Goal: Register for event/course

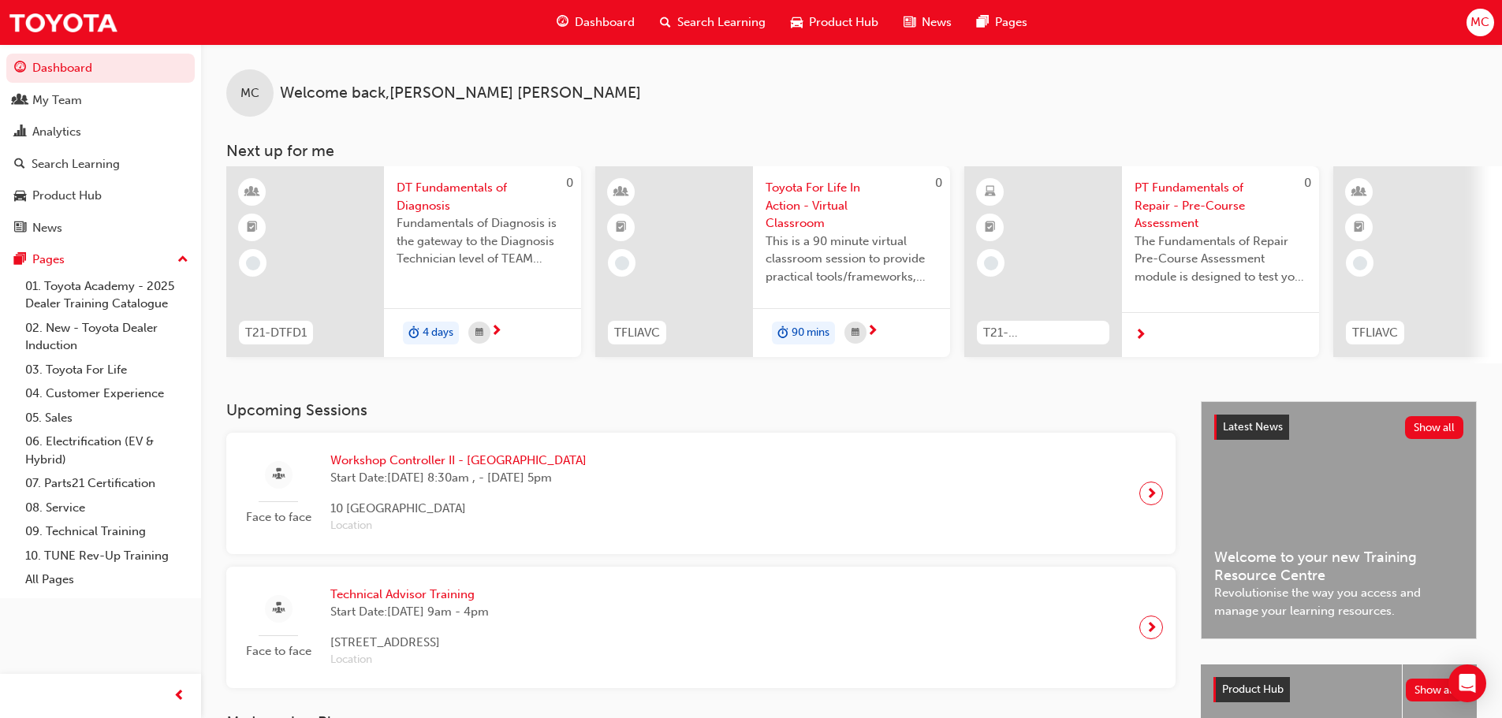
click at [424, 467] on span "Workshop Controller II - [GEOGRAPHIC_DATA]" at bounding box center [458, 461] width 256 height 18
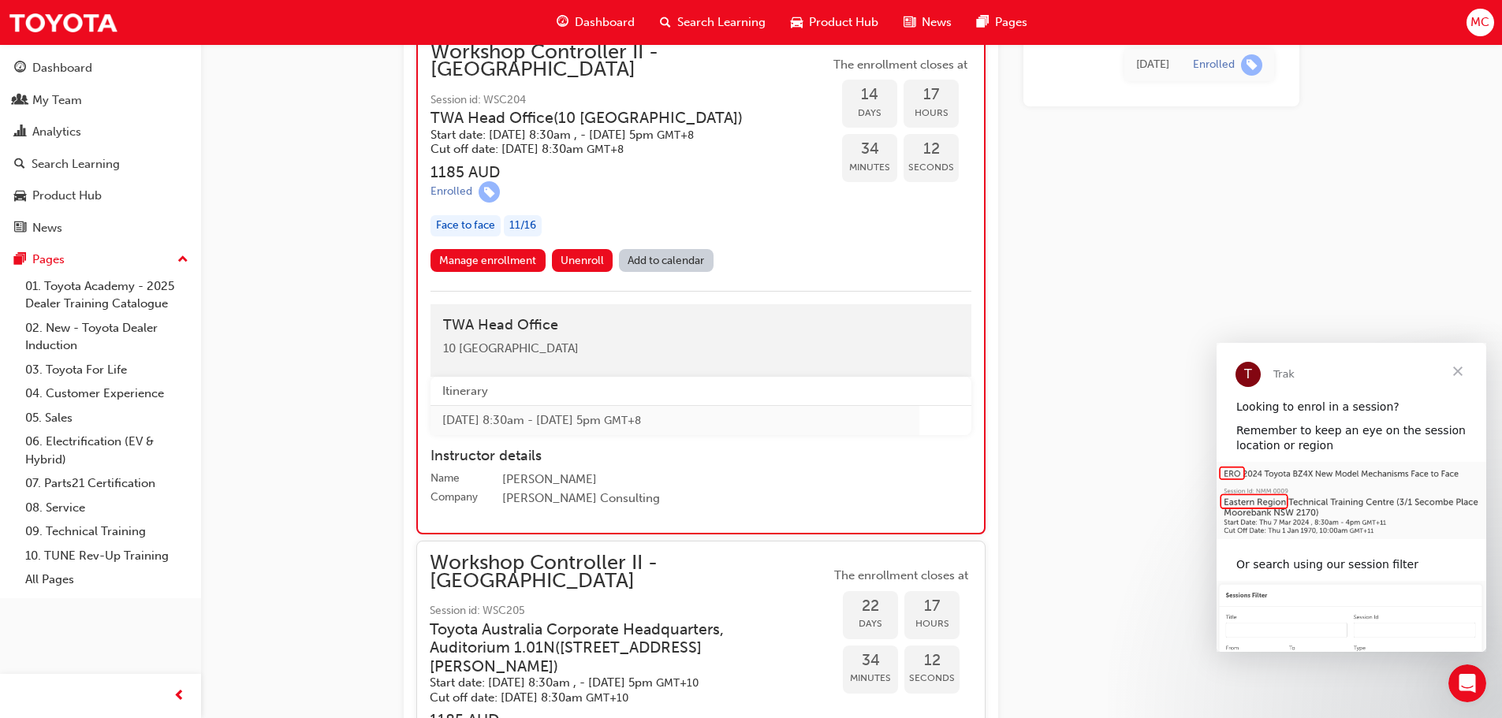
click at [1463, 373] on span "Close" at bounding box center [1457, 371] width 57 height 57
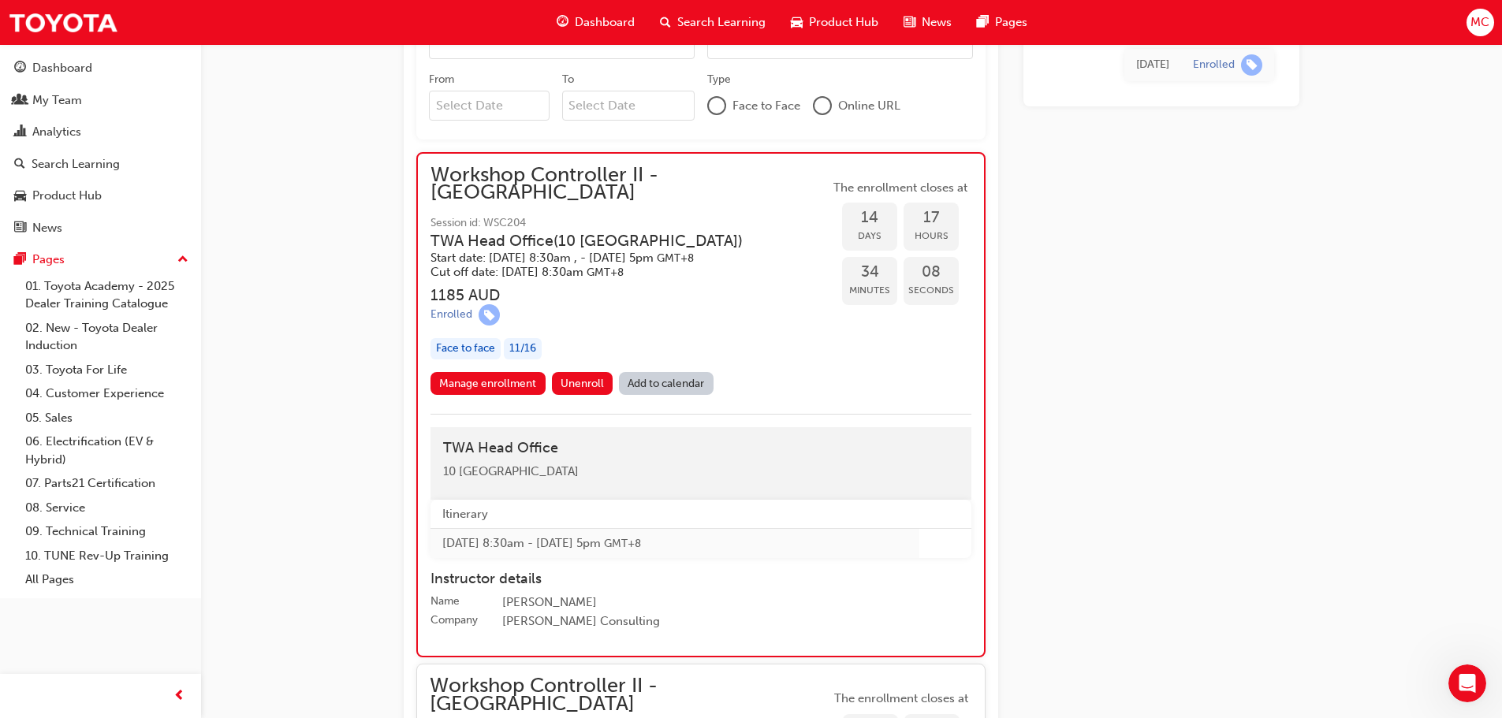
scroll to position [1353, 0]
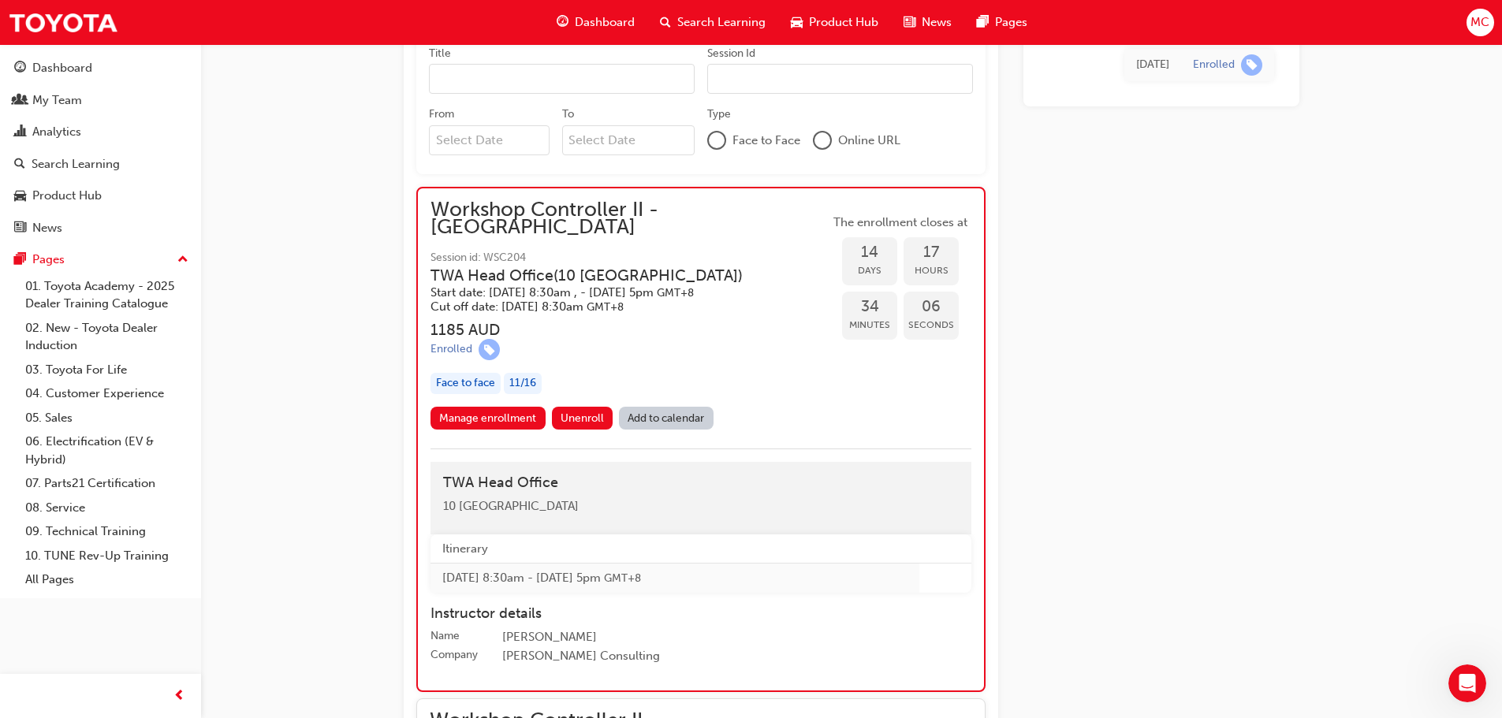
click at [464, 373] on div "Face to face" at bounding box center [465, 383] width 70 height 21
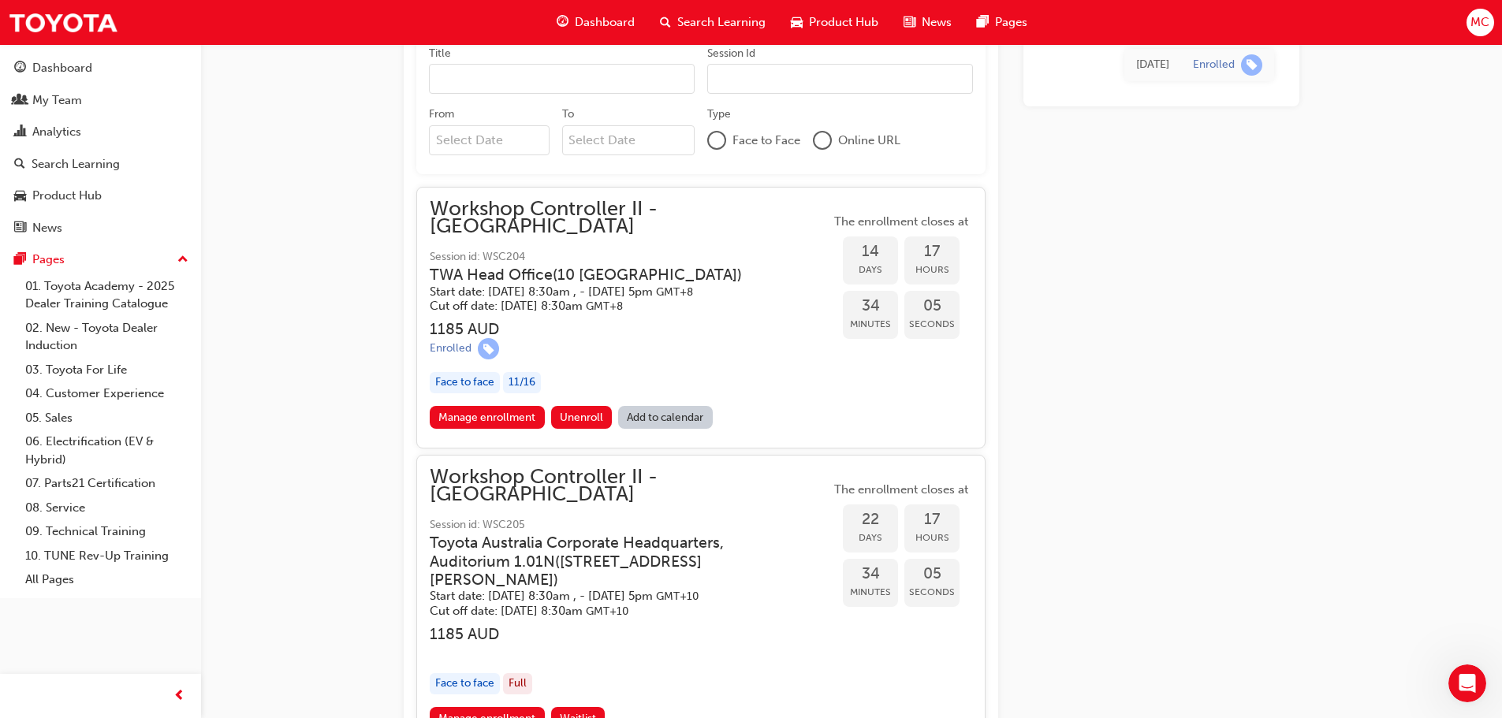
click at [463, 372] on div "Face to face" at bounding box center [465, 382] width 70 height 21
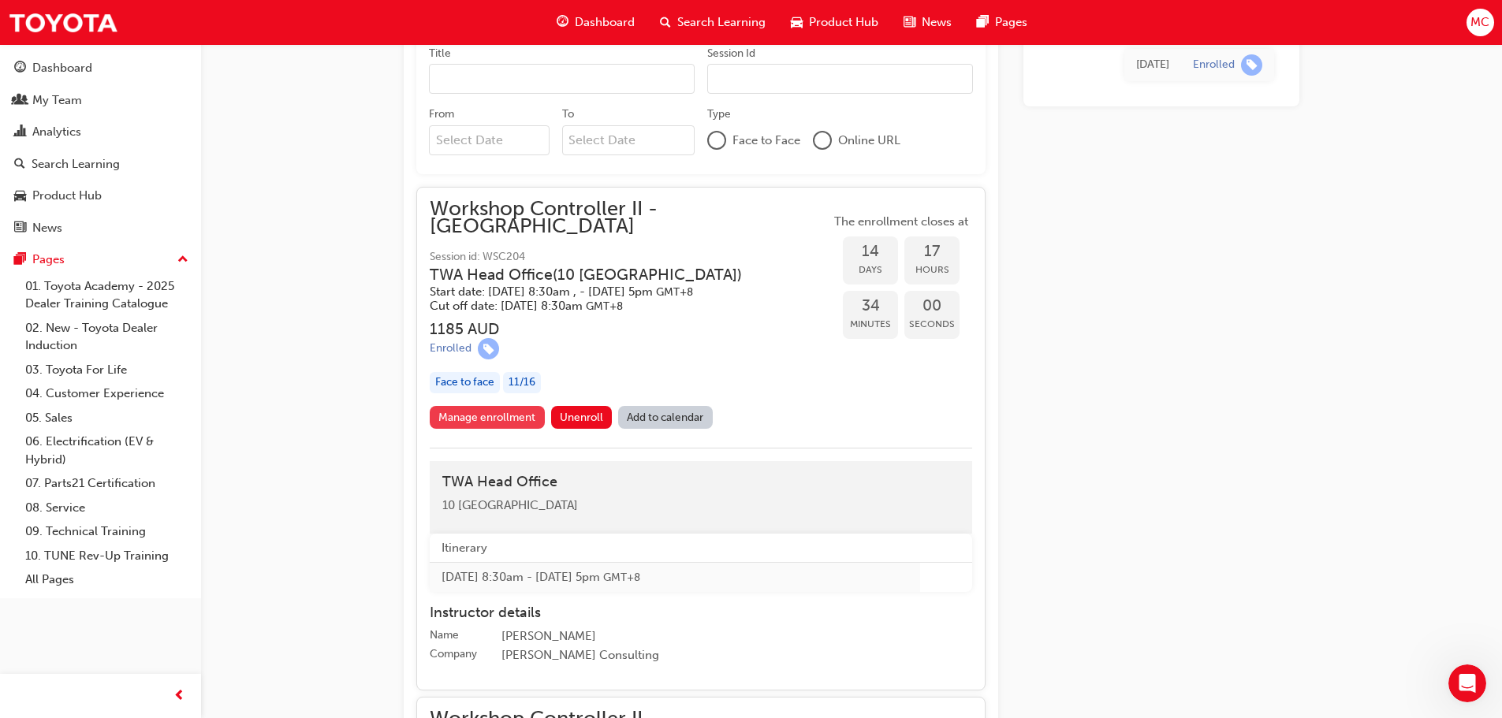
click at [468, 406] on link "Manage enrollment" at bounding box center [487, 417] width 115 height 23
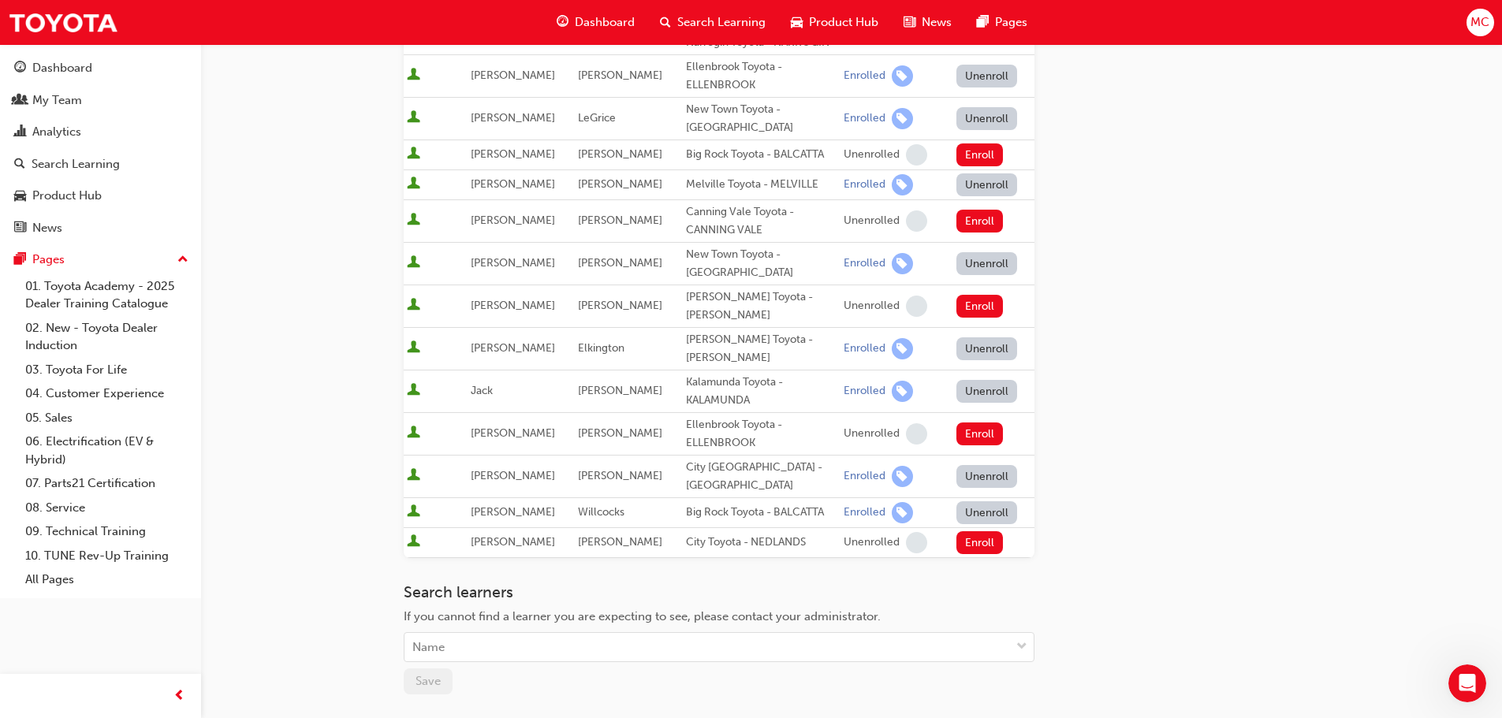
scroll to position [631, 0]
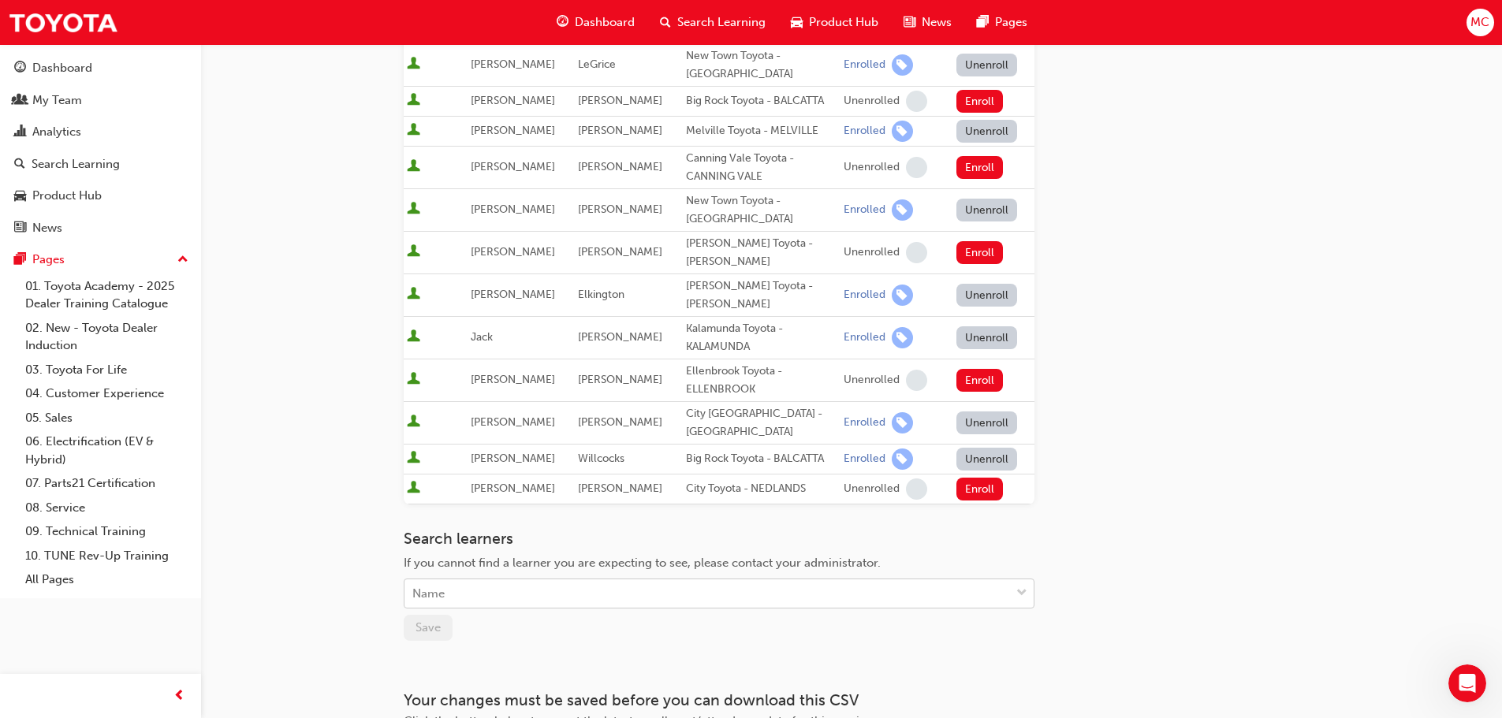
click at [467, 580] on div "Name" at bounding box center [706, 594] width 605 height 28
type input "mark"
drag, startPoint x: 442, startPoint y: 571, endPoint x: 416, endPoint y: 572, distance: 26.1
click at [416, 580] on div "Name" at bounding box center [706, 594] width 605 height 28
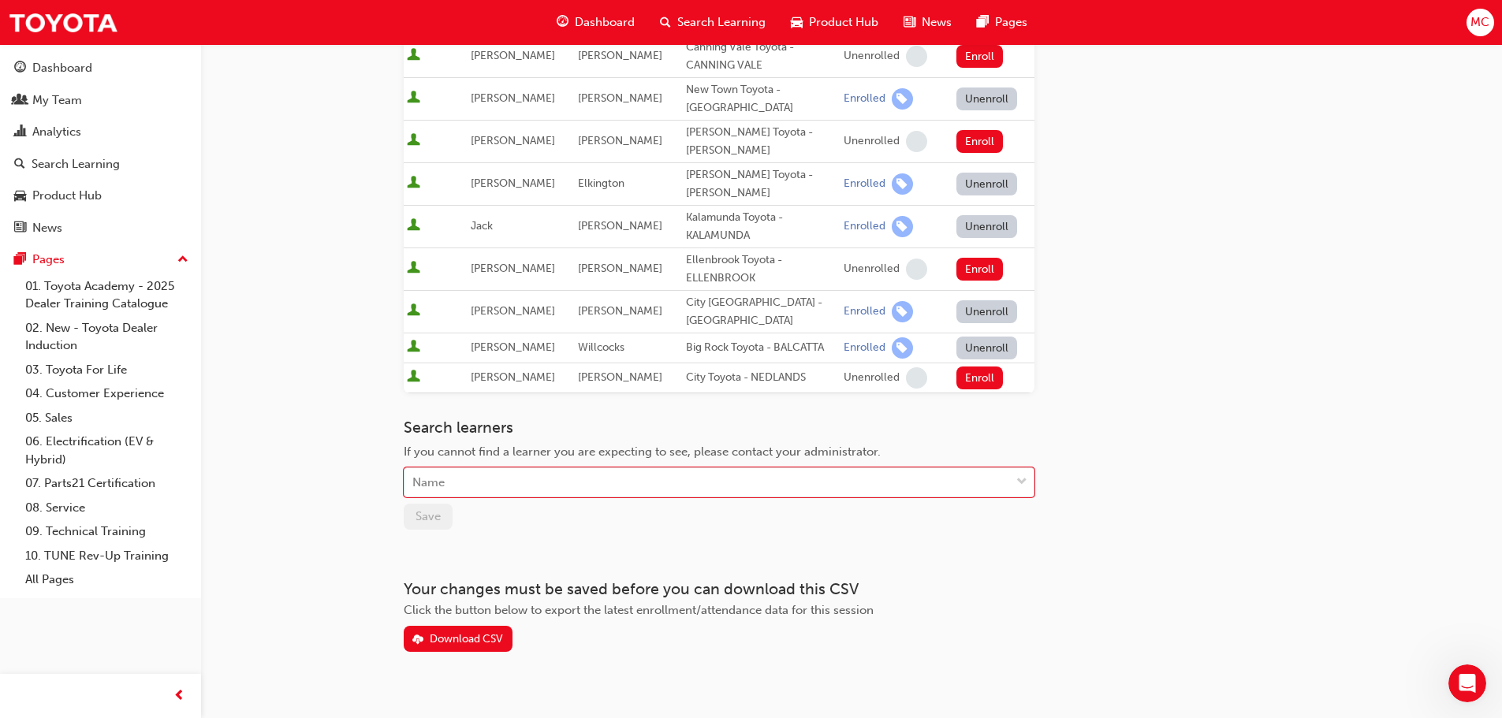
scroll to position [745, 0]
